Goal: Information Seeking & Learning: Learn about a topic

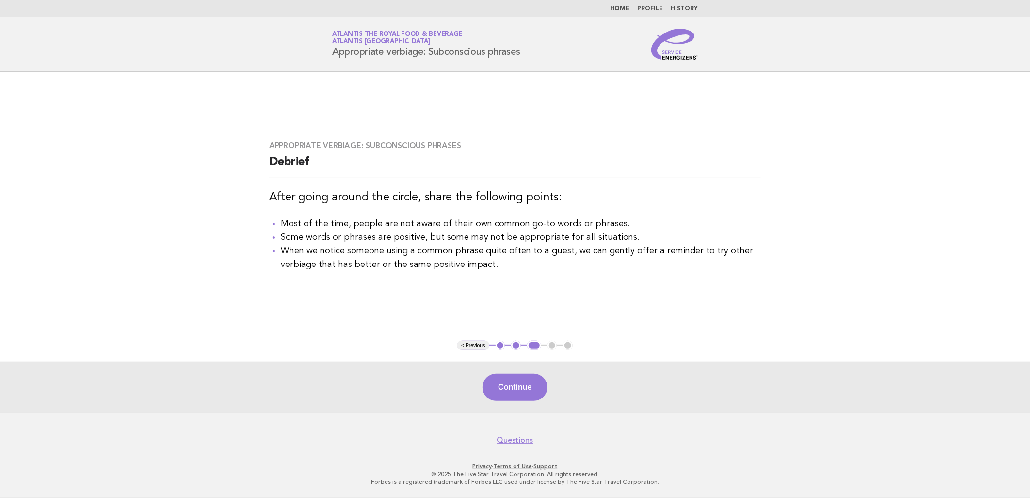
click at [686, 50] on img at bounding box center [675, 44] width 47 height 31
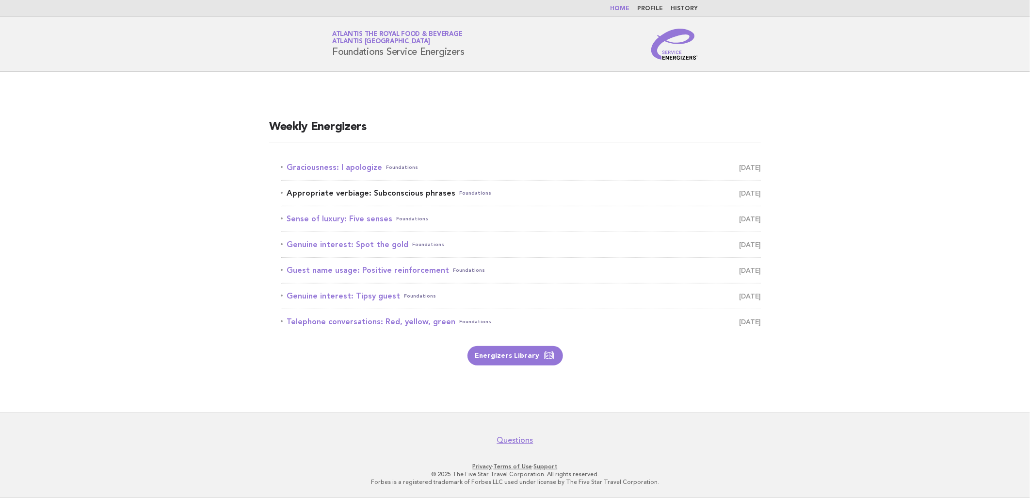
click at [367, 195] on link "Appropriate verbiage: Subconscious phrases Foundations September 10" at bounding box center [521, 193] width 480 height 14
